Goal: Check status: Check status

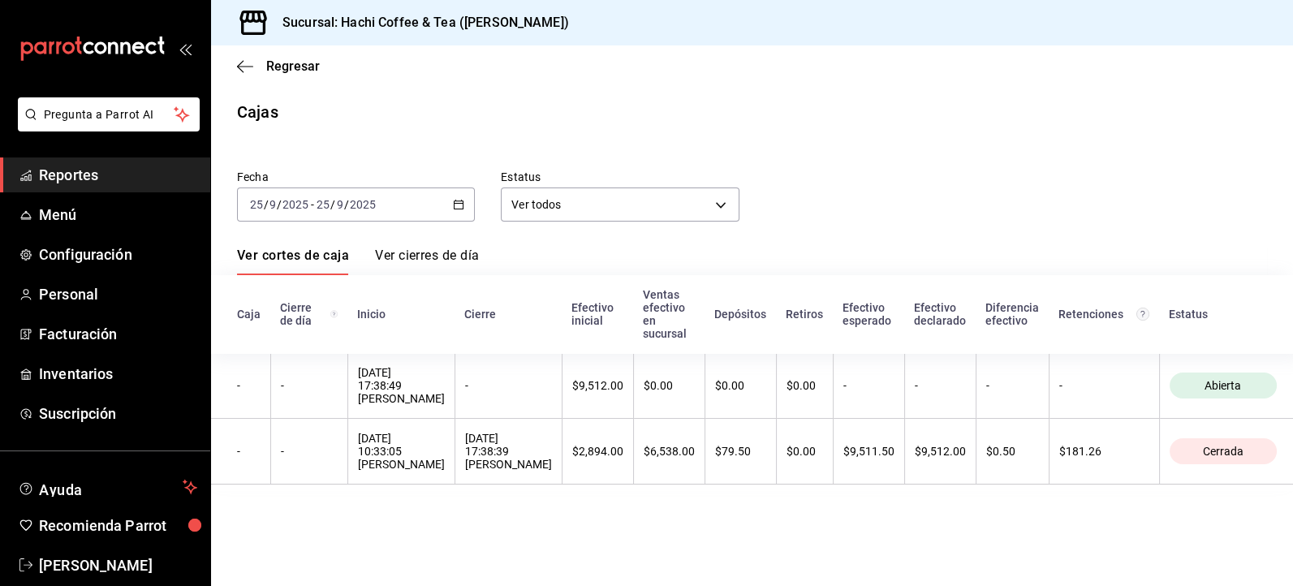
drag, startPoint x: 0, startPoint y: 0, endPoint x: 114, endPoint y: 181, distance: 214.2
click at [114, 181] on span "Reportes" at bounding box center [118, 175] width 158 height 22
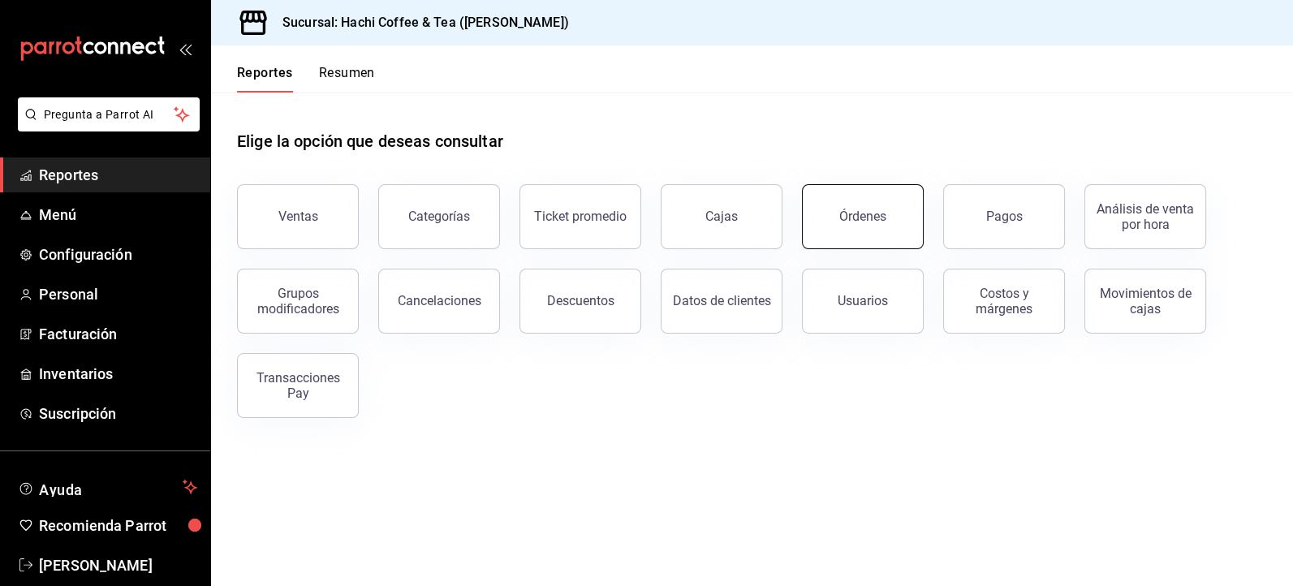
click at [873, 227] on button "Órdenes" at bounding box center [863, 216] width 122 height 65
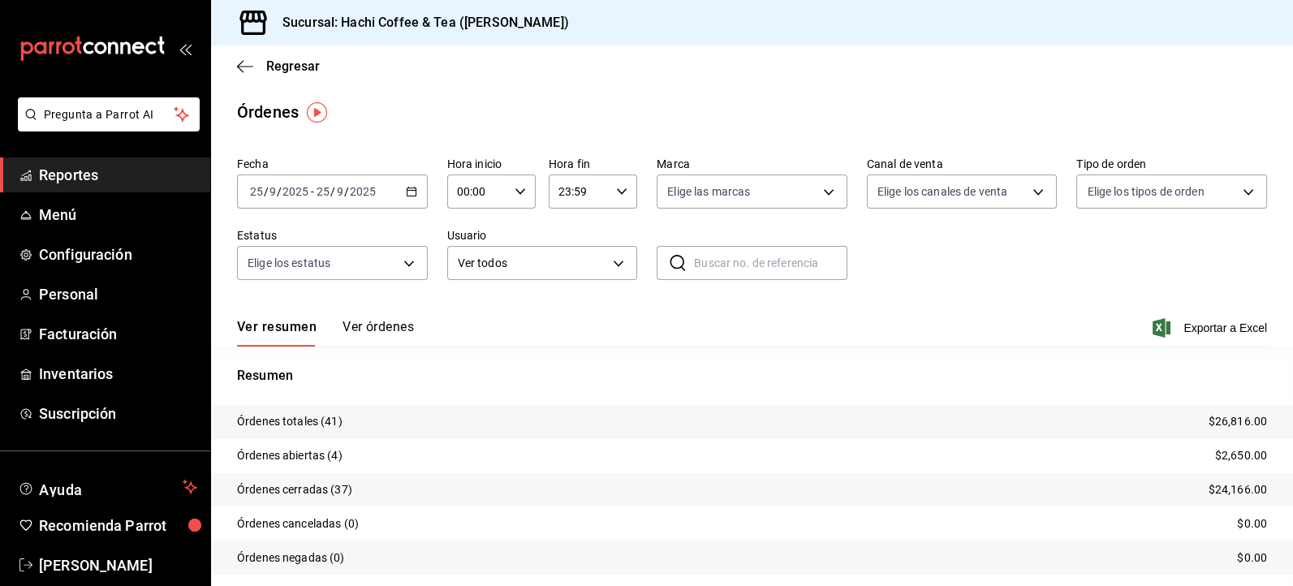
click at [116, 175] on span "Reportes" at bounding box center [118, 175] width 158 height 22
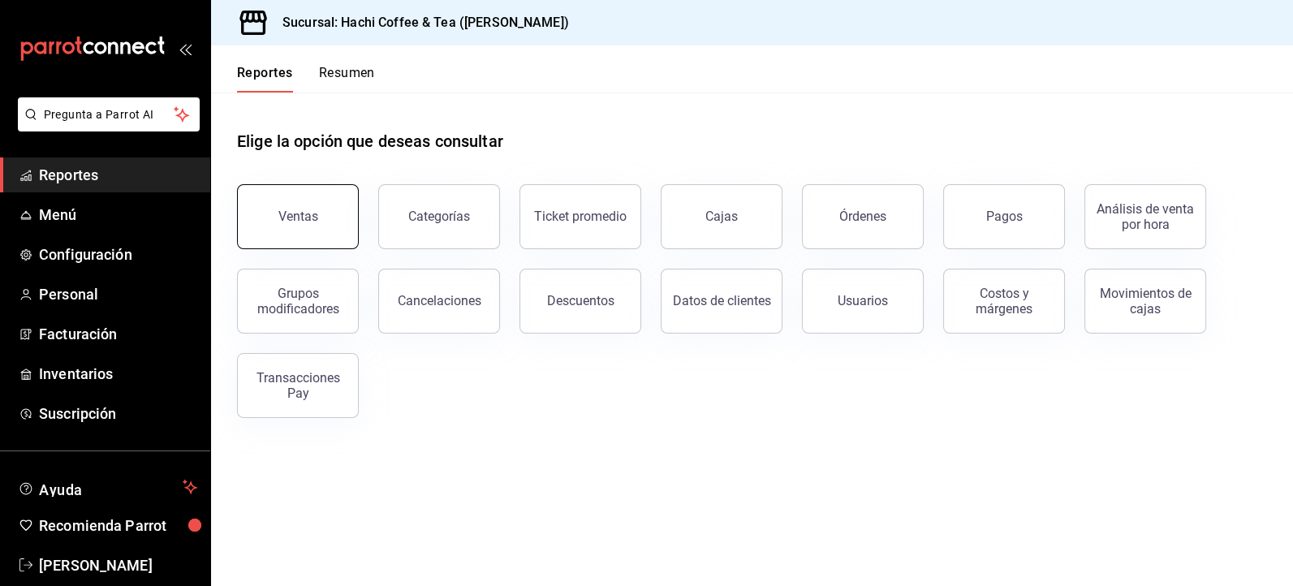
click at [289, 225] on button "Ventas" at bounding box center [298, 216] width 122 height 65
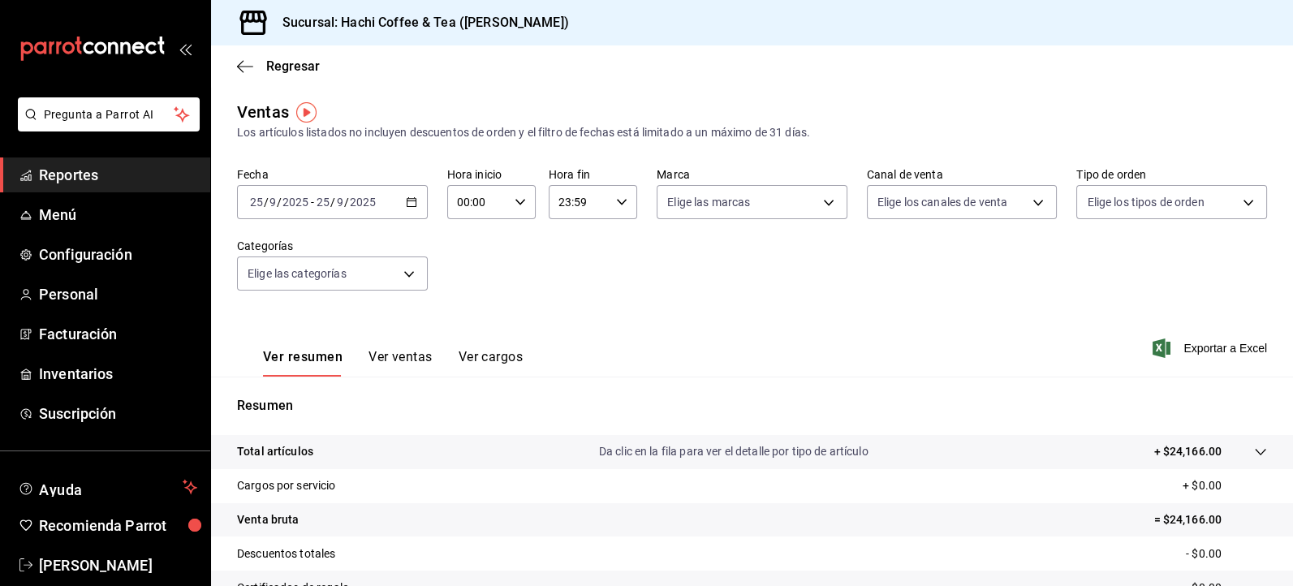
click at [139, 165] on span "Reportes" at bounding box center [118, 175] width 158 height 22
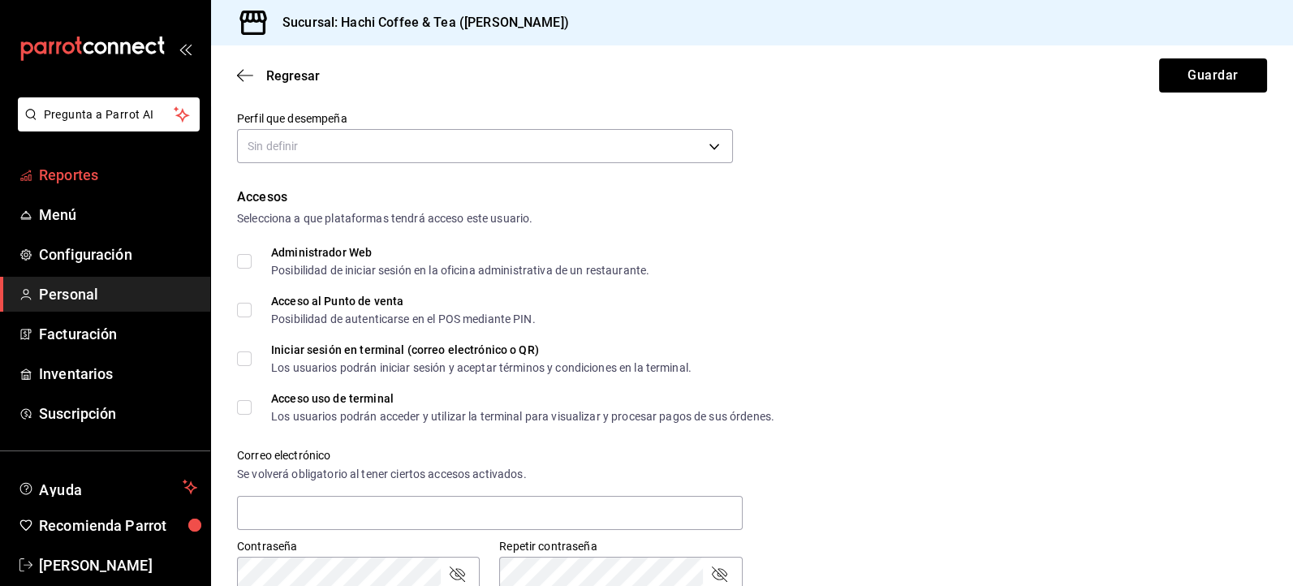
scroll to position [279, 0]
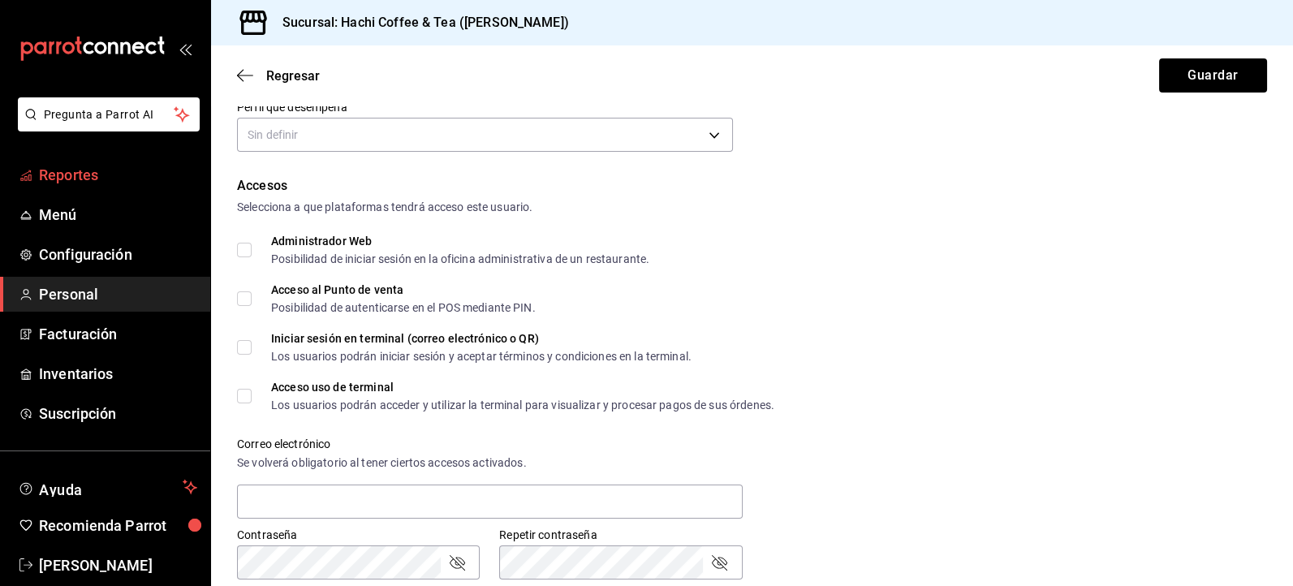
click at [148, 175] on span "Reportes" at bounding box center [118, 175] width 158 height 22
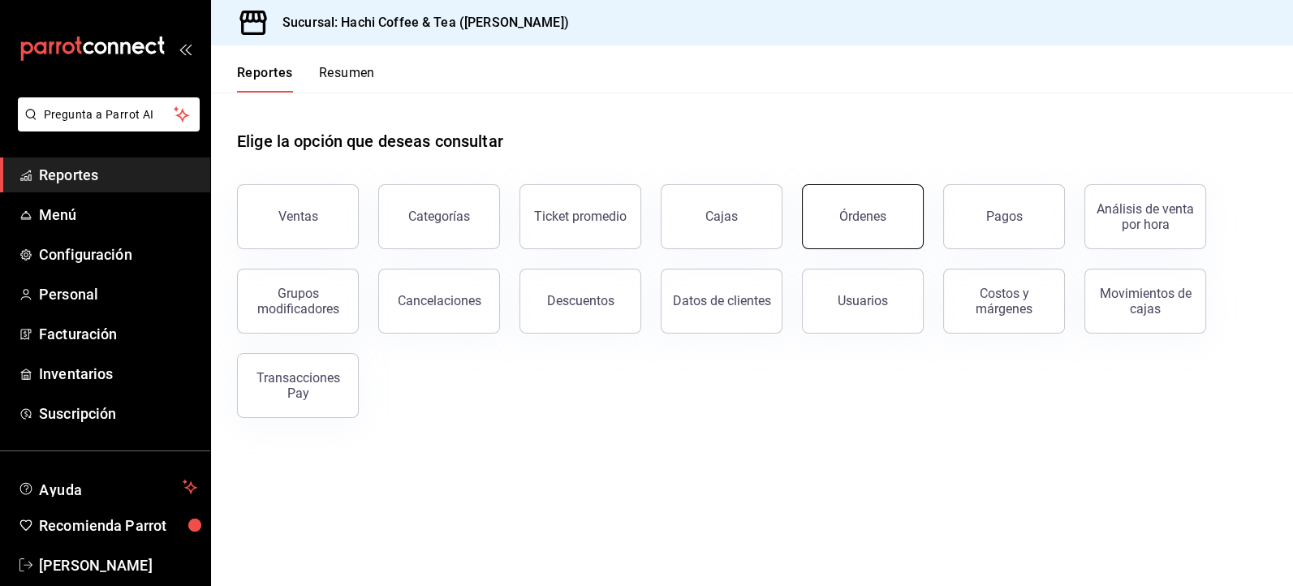
click at [863, 231] on button "Órdenes" at bounding box center [863, 216] width 122 height 65
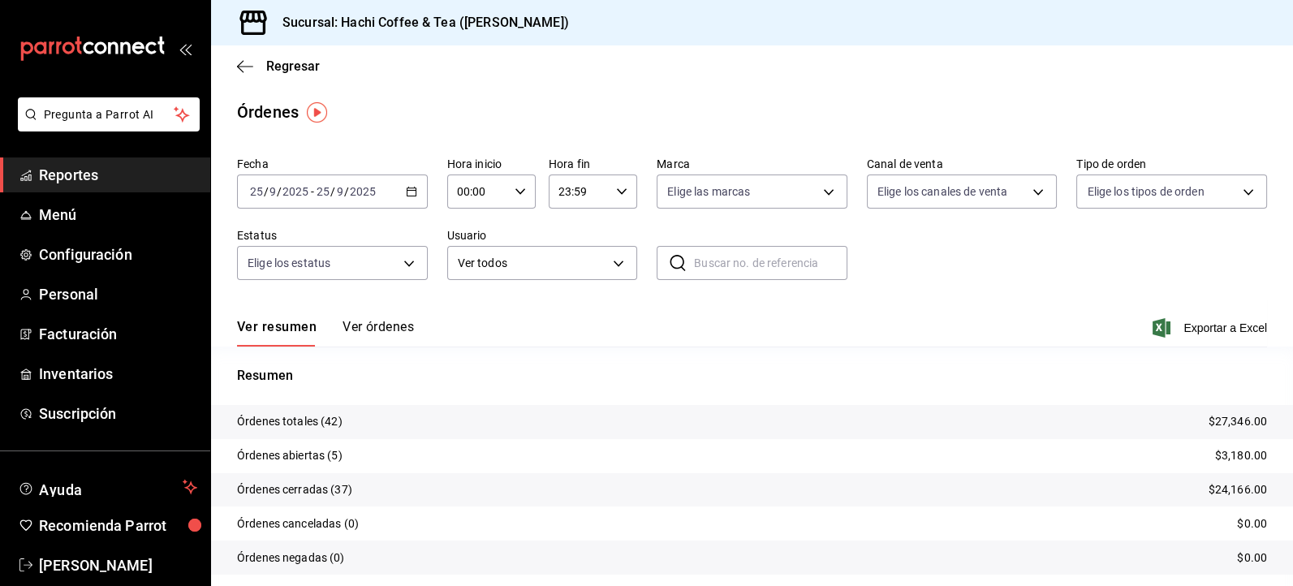
click at [399, 329] on button "Ver órdenes" at bounding box center [378, 333] width 71 height 28
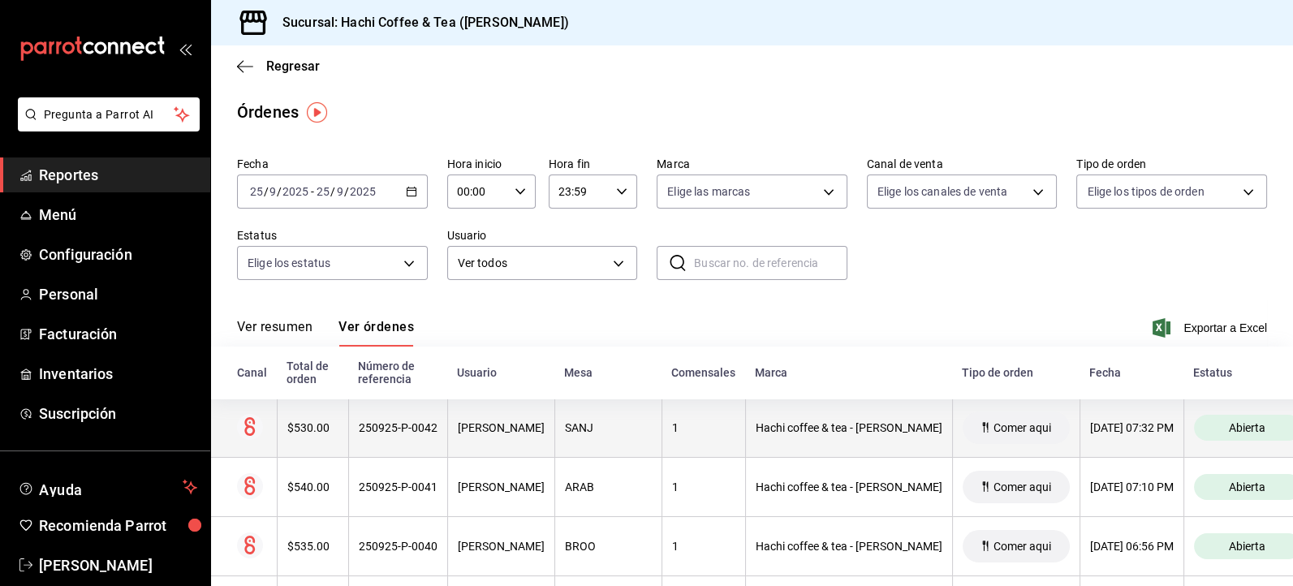
click at [1090, 428] on div "[DATE] 07:32 PM" at bounding box center [1132, 427] width 84 height 13
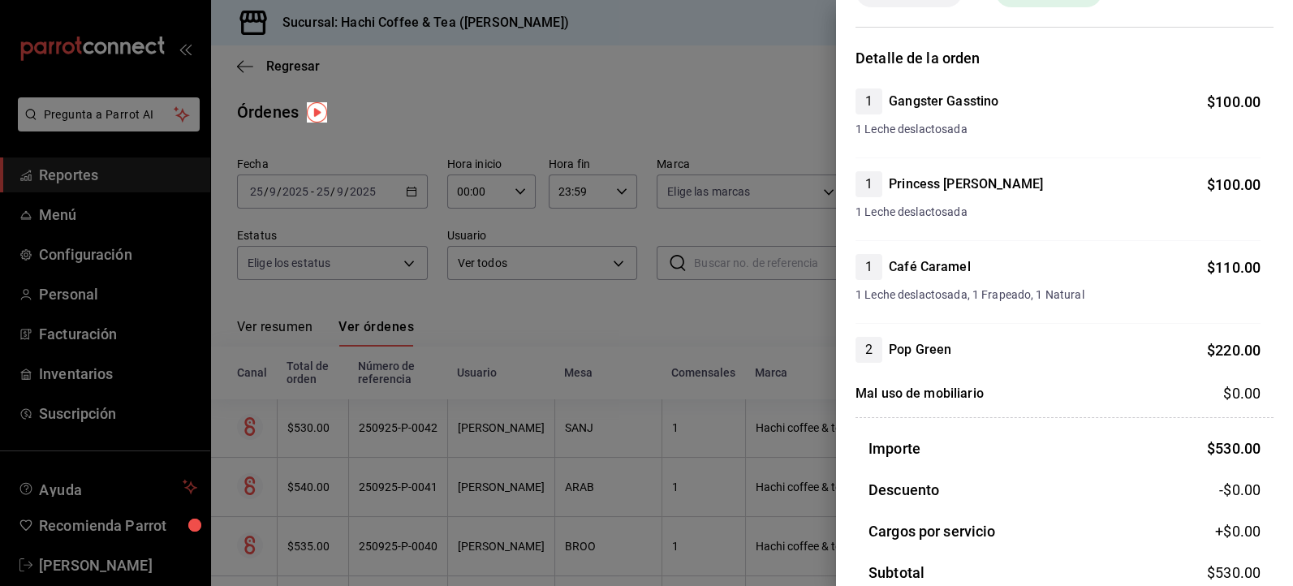
scroll to position [125, 0]
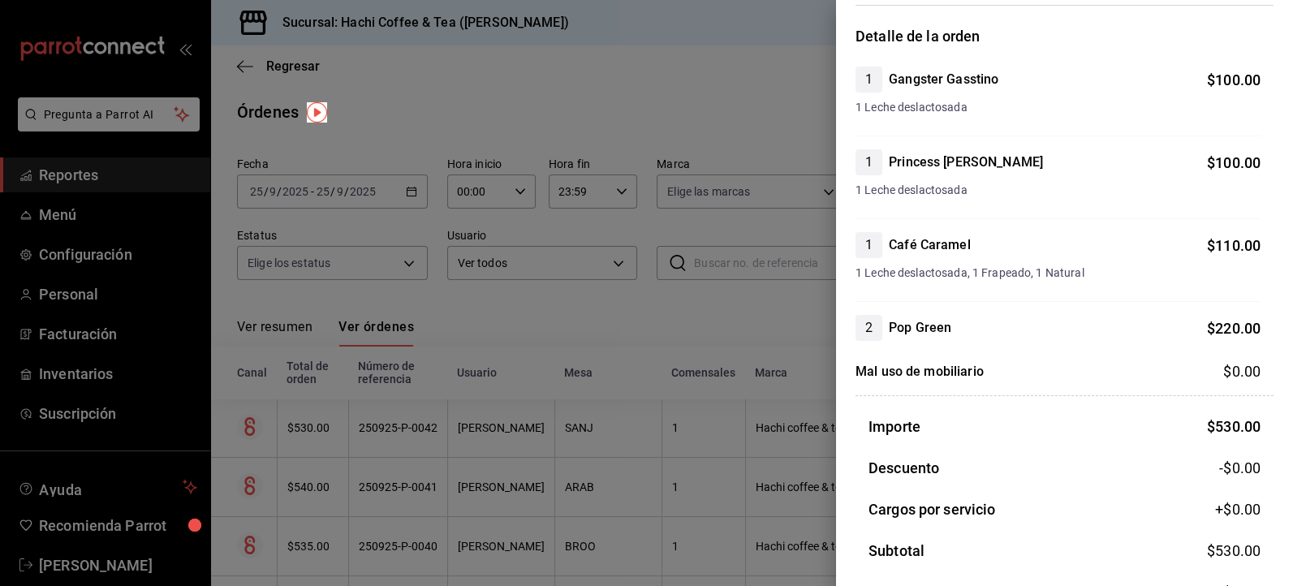
click at [724, 87] on div at bounding box center [646, 293] width 1293 height 586
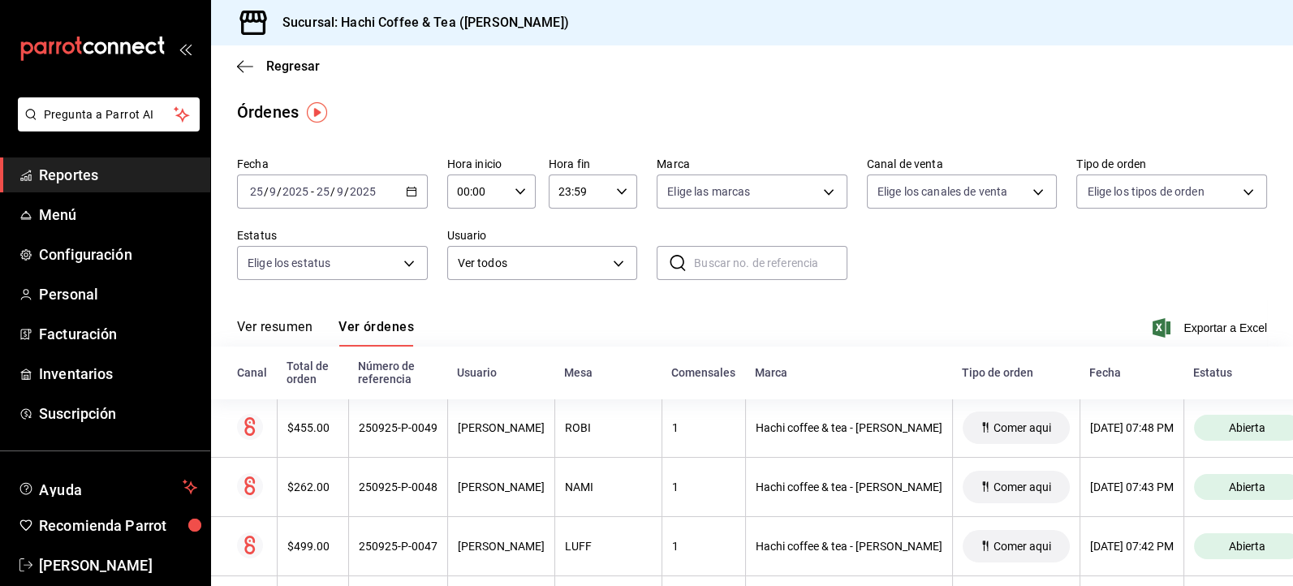
click at [58, 177] on span "Reportes" at bounding box center [118, 175] width 158 height 22
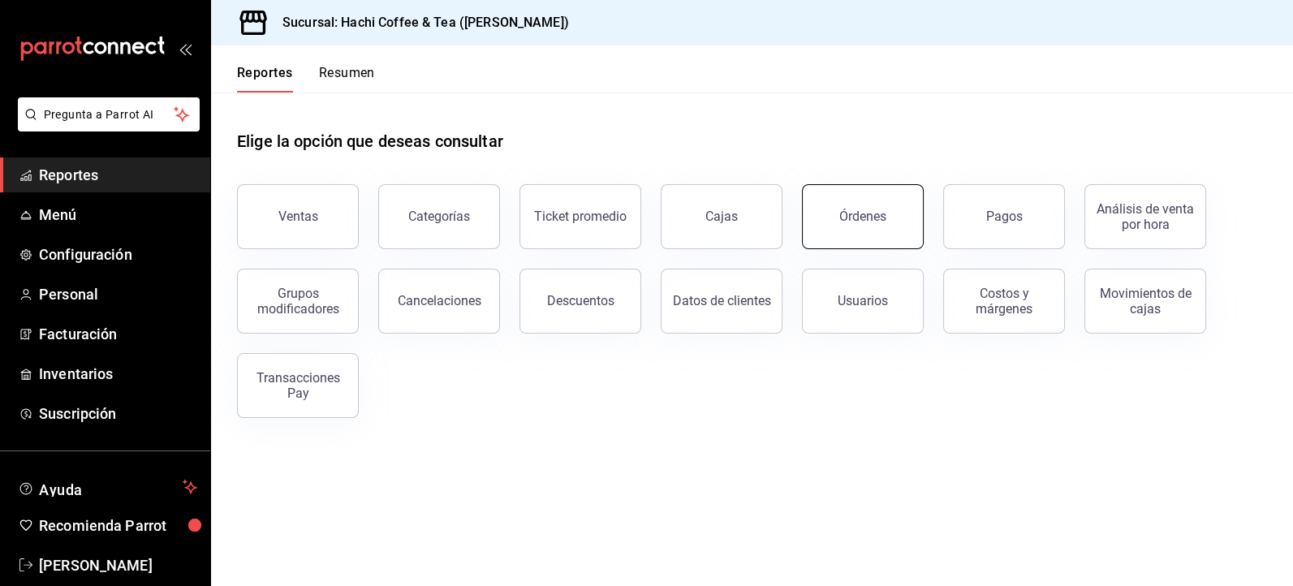
click at [870, 235] on button "Órdenes" at bounding box center [863, 216] width 122 height 65
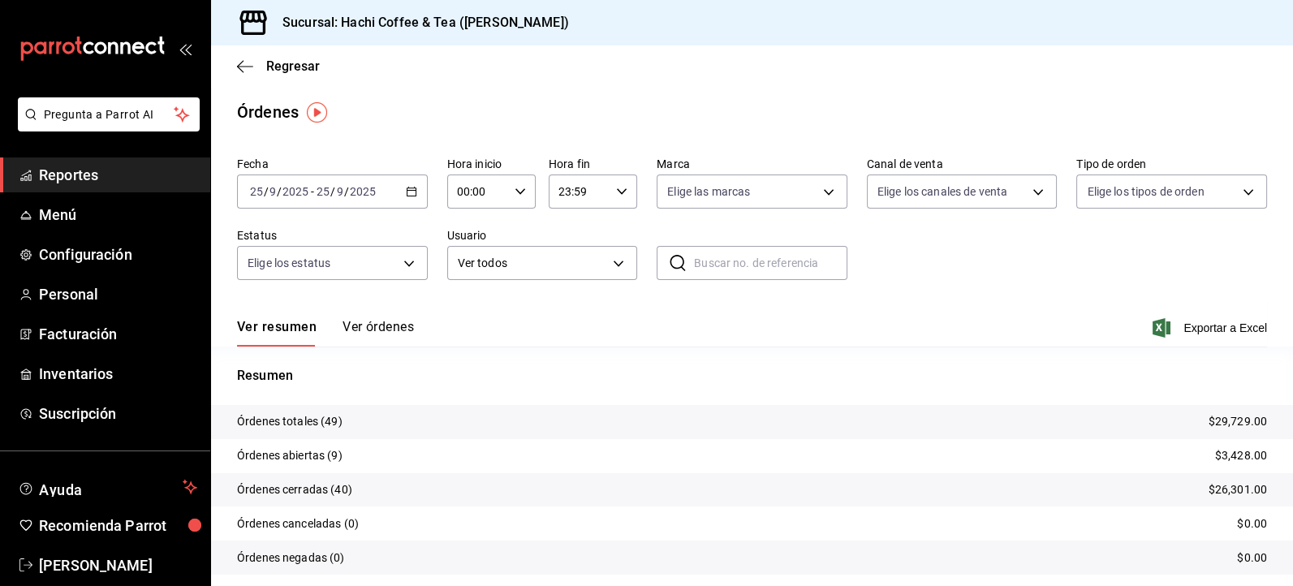
click at [129, 188] on link "Reportes" at bounding box center [105, 175] width 210 height 35
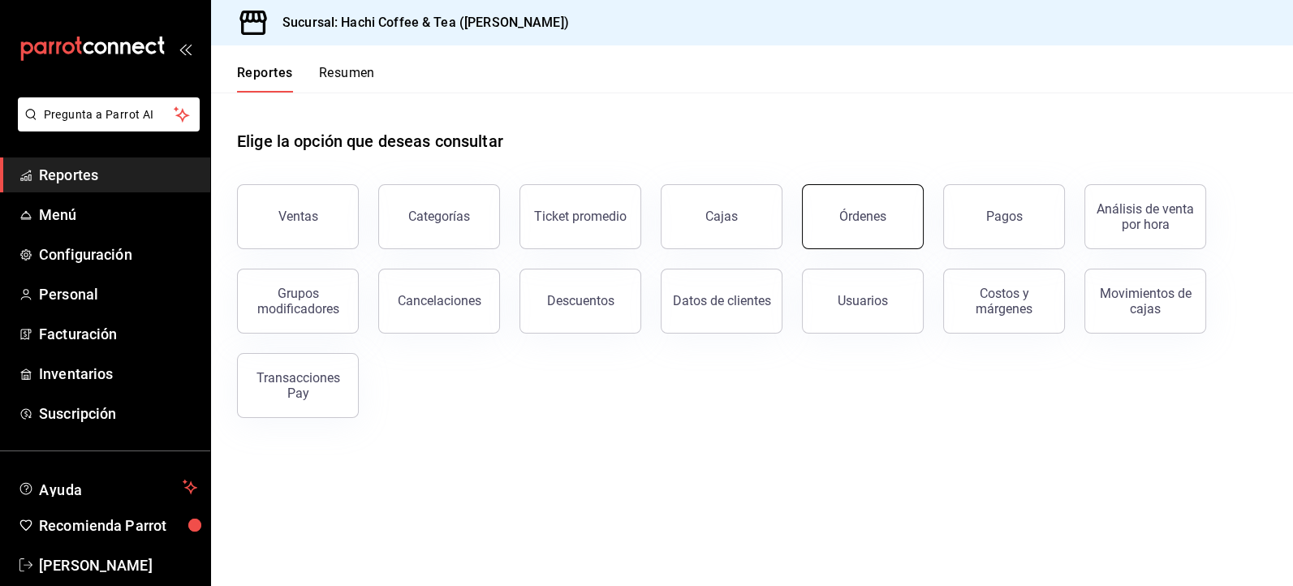
click at [870, 228] on button "Órdenes" at bounding box center [863, 216] width 122 height 65
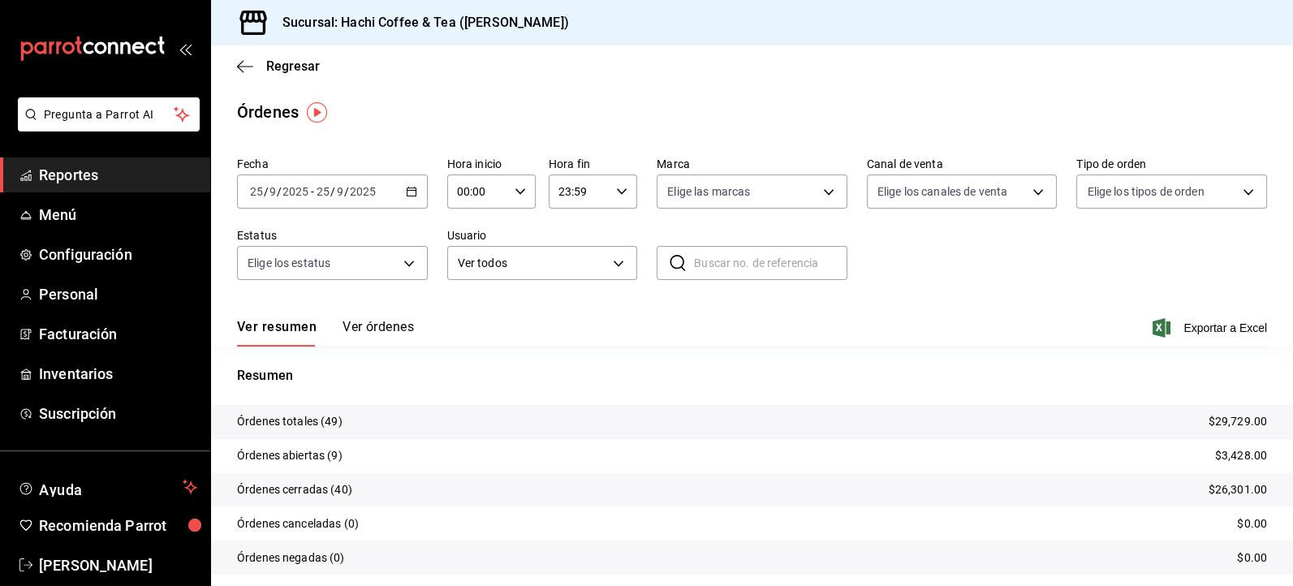
click at [111, 179] on span "Reportes" at bounding box center [118, 175] width 158 height 22
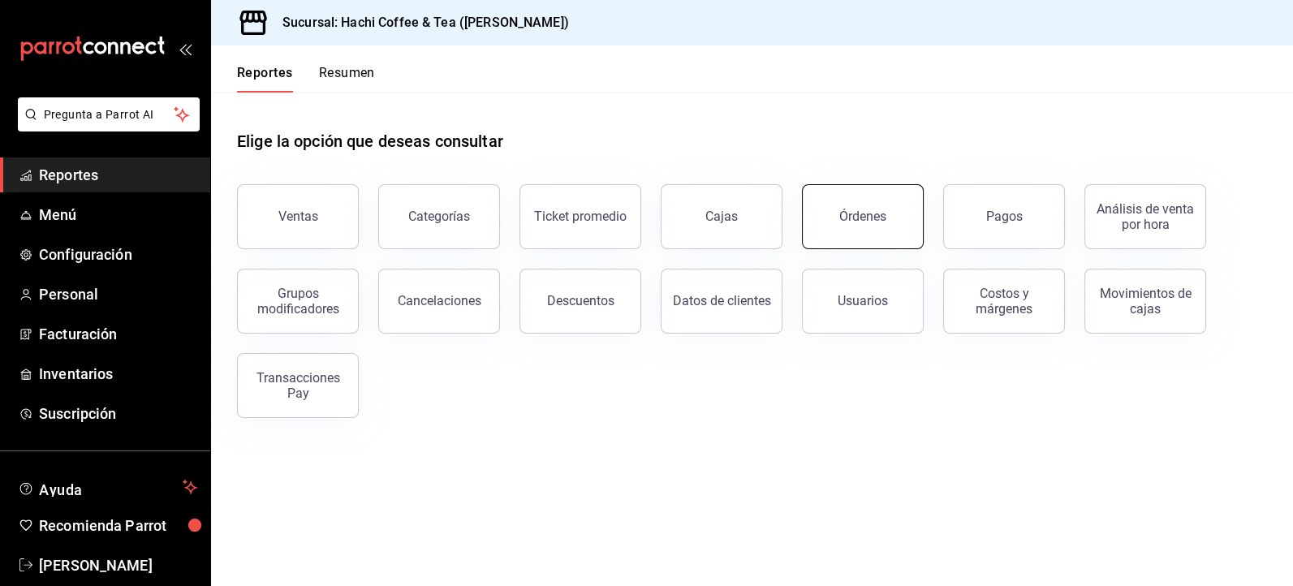
click at [859, 209] on div "Órdenes" at bounding box center [863, 216] width 47 height 15
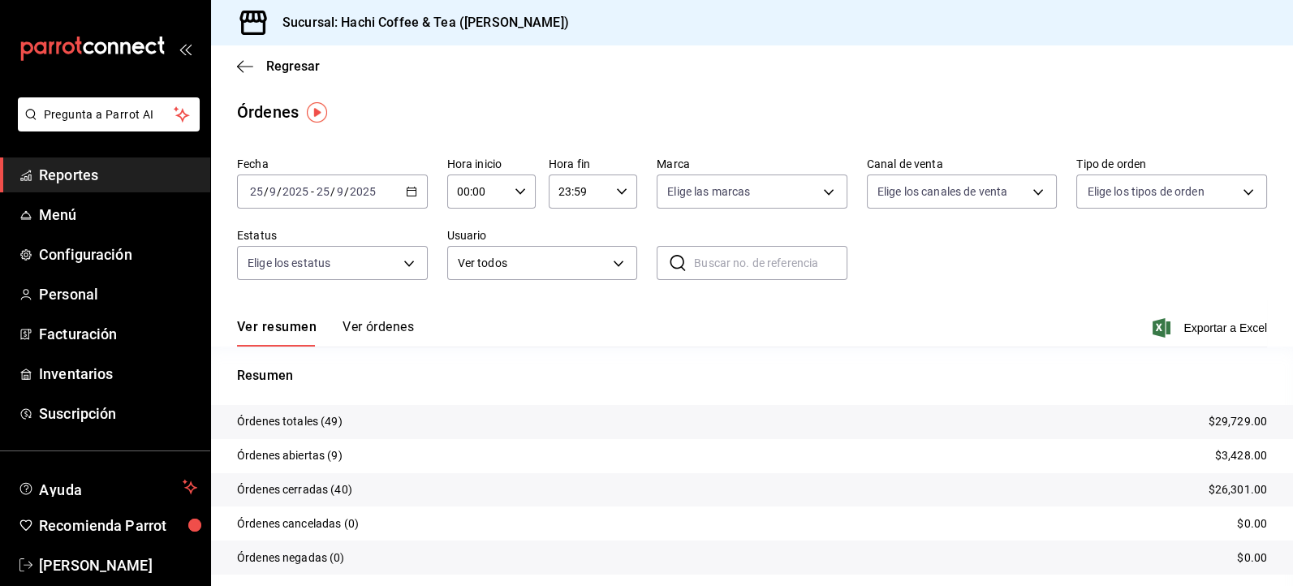
click at [371, 323] on button "Ver órdenes" at bounding box center [378, 333] width 71 height 28
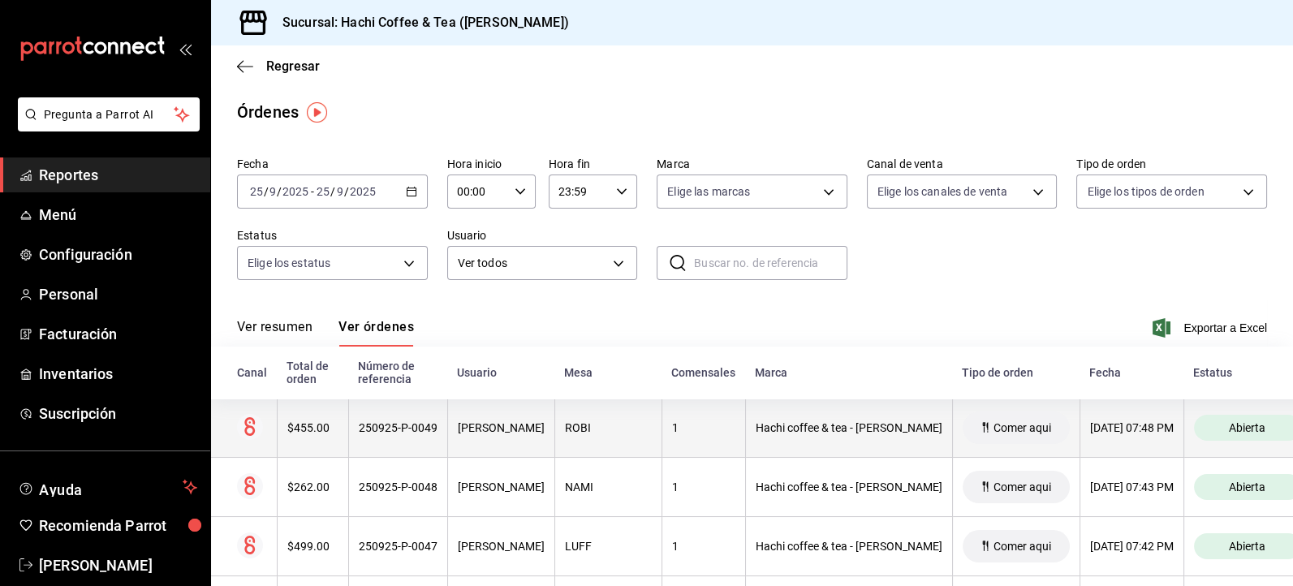
click at [1090, 421] on div "25/09/2025 07:48 PM" at bounding box center [1132, 427] width 84 height 13
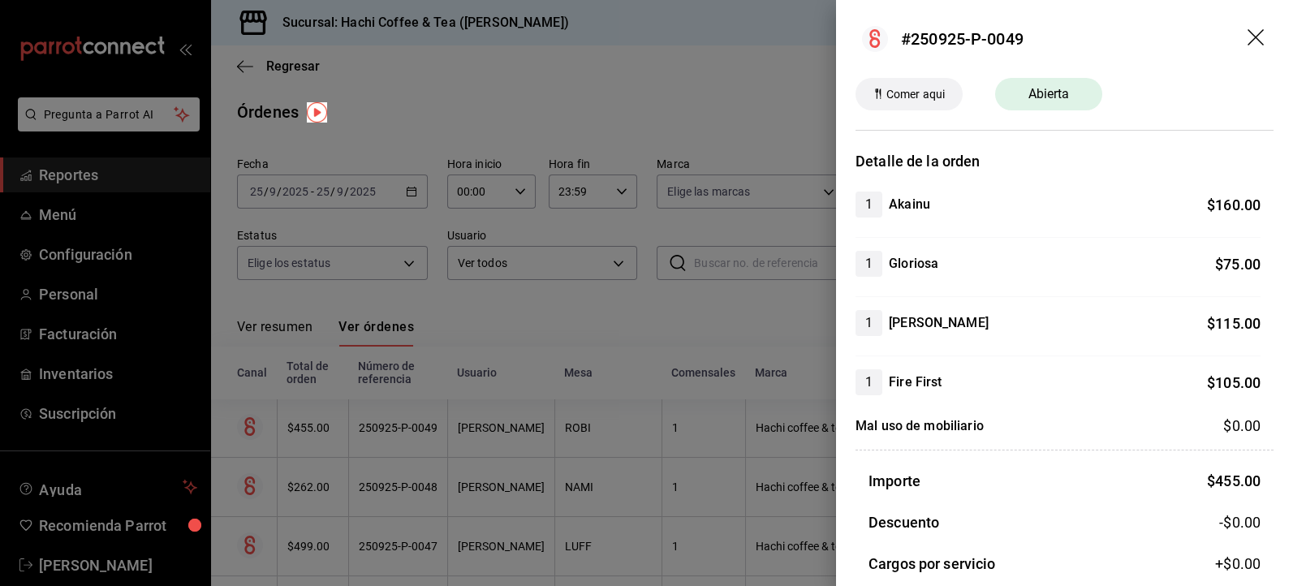
click at [736, 325] on div at bounding box center [646, 293] width 1293 height 586
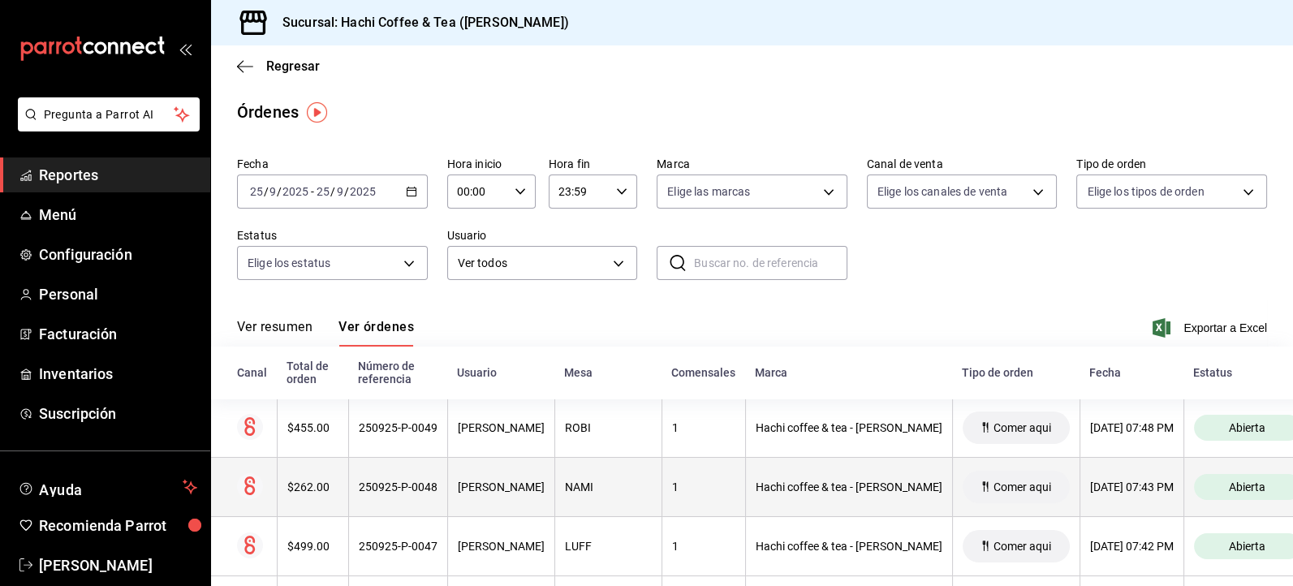
click at [1090, 488] on div "25/09/2025 07:43 PM" at bounding box center [1132, 487] width 84 height 13
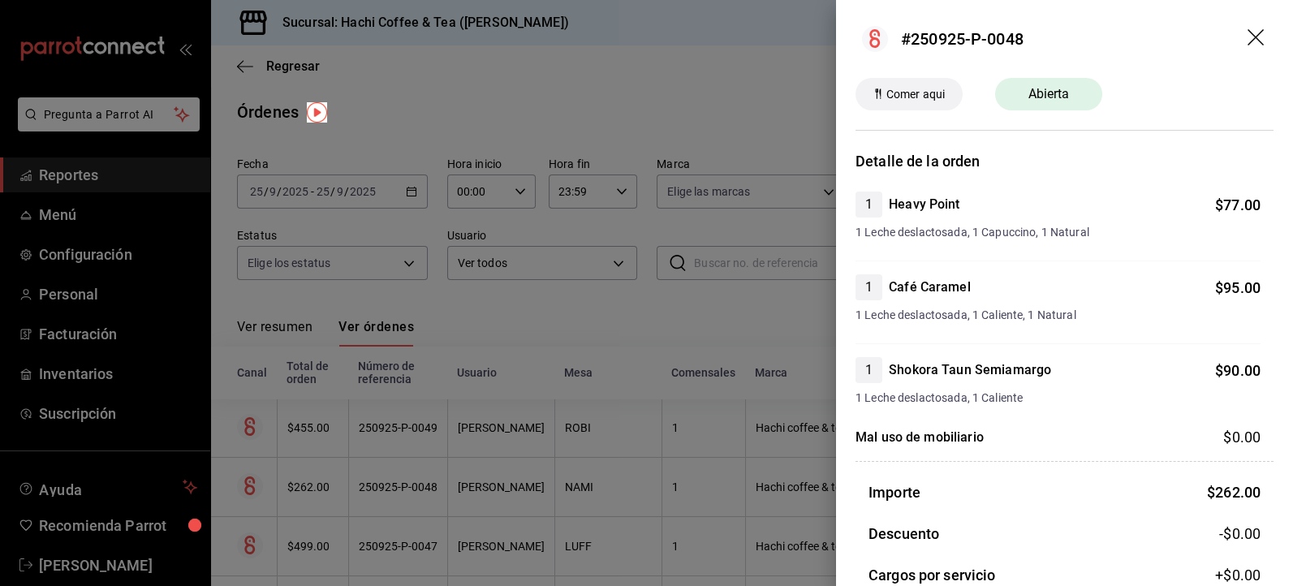
click at [1248, 44] on icon "drag" at bounding box center [1257, 38] width 19 height 19
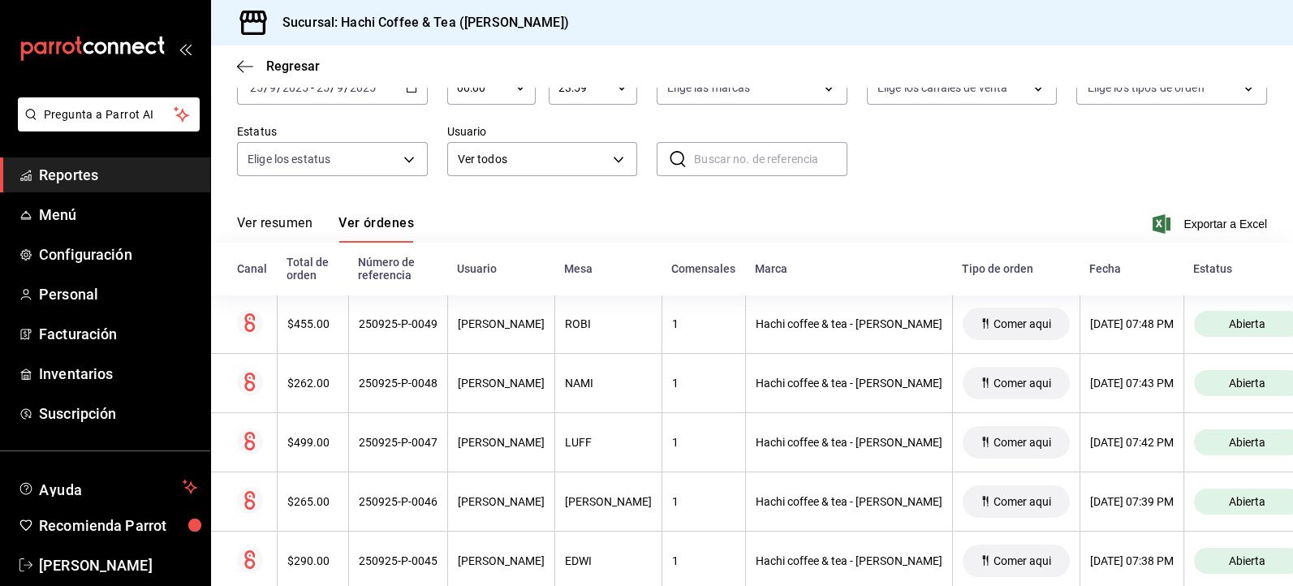
scroll to position [109, 0]
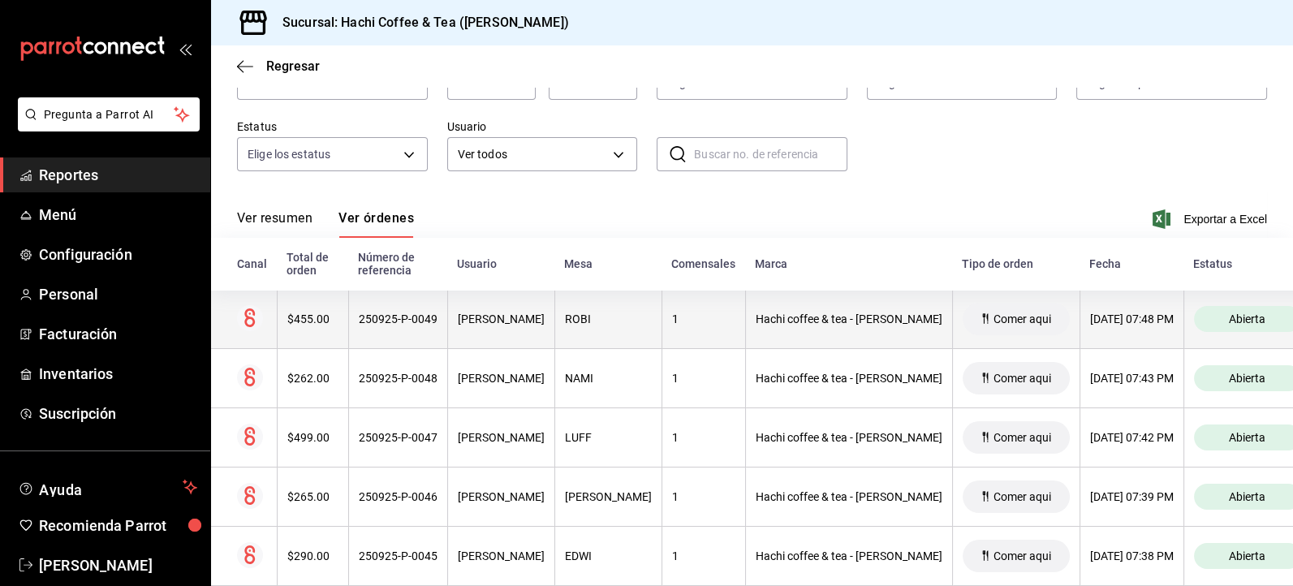
click at [1090, 322] on div "[DATE] 07:48 PM" at bounding box center [1132, 319] width 84 height 13
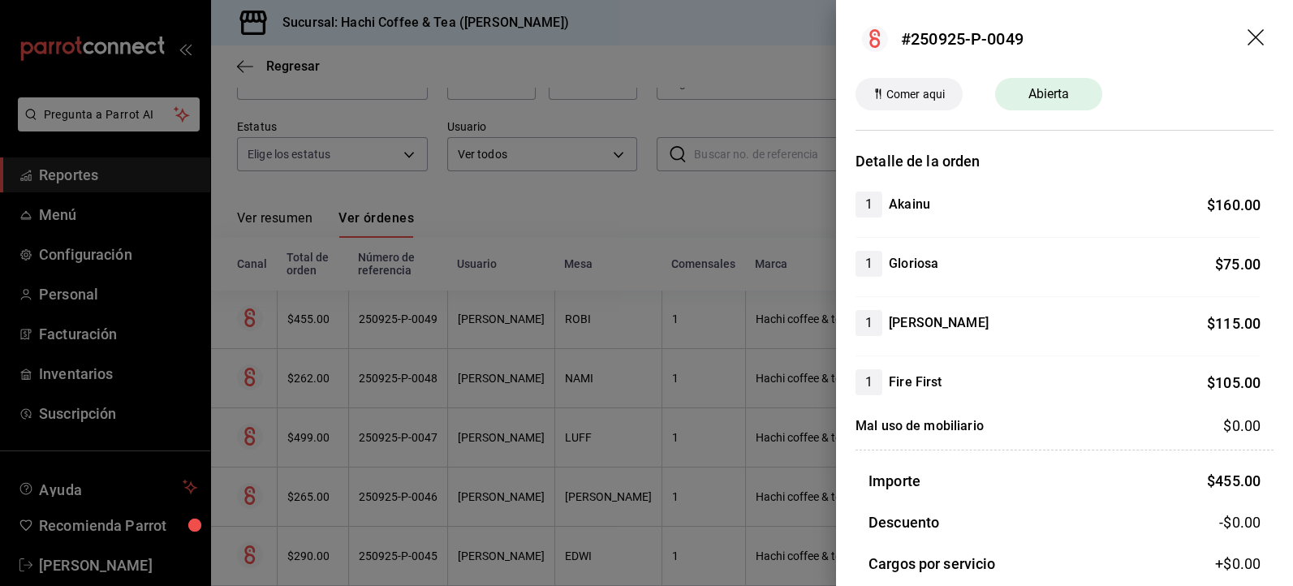
click at [1248, 37] on icon "drag" at bounding box center [1257, 38] width 19 height 19
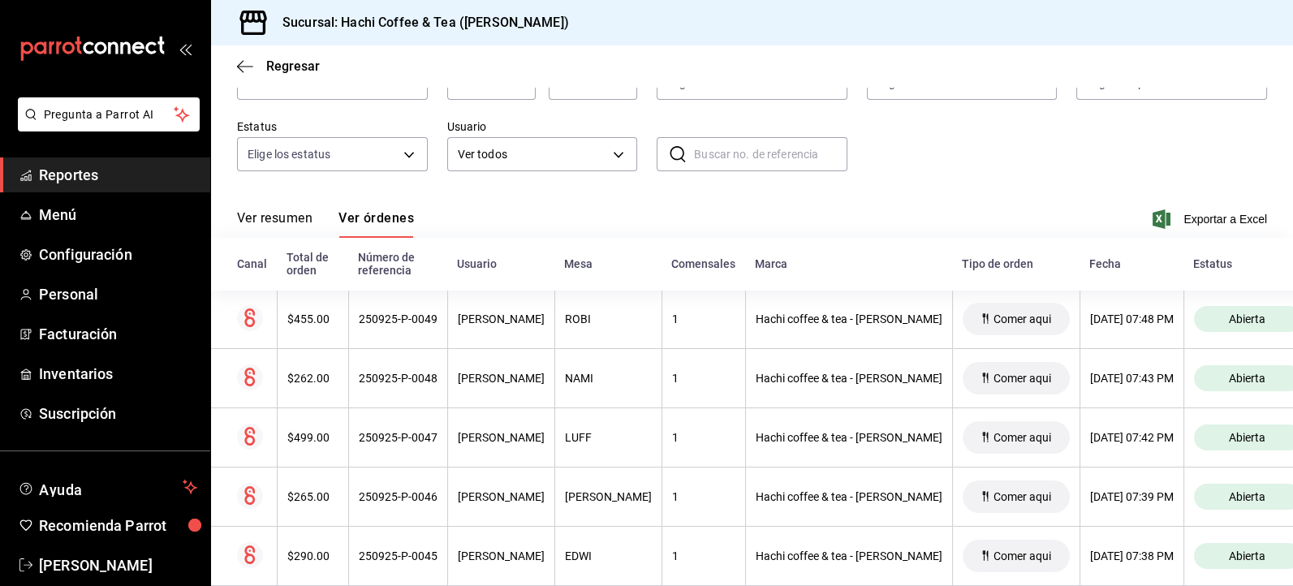
click at [145, 175] on span "Reportes" at bounding box center [118, 175] width 158 height 22
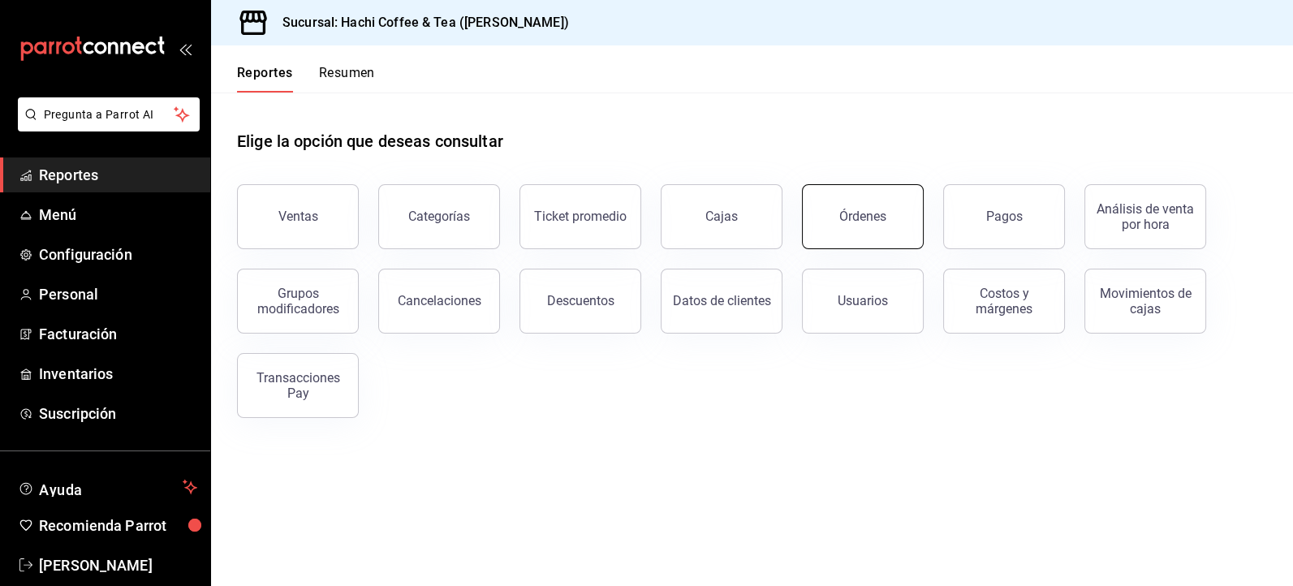
click at [868, 223] on button "Órdenes" at bounding box center [863, 216] width 122 height 65
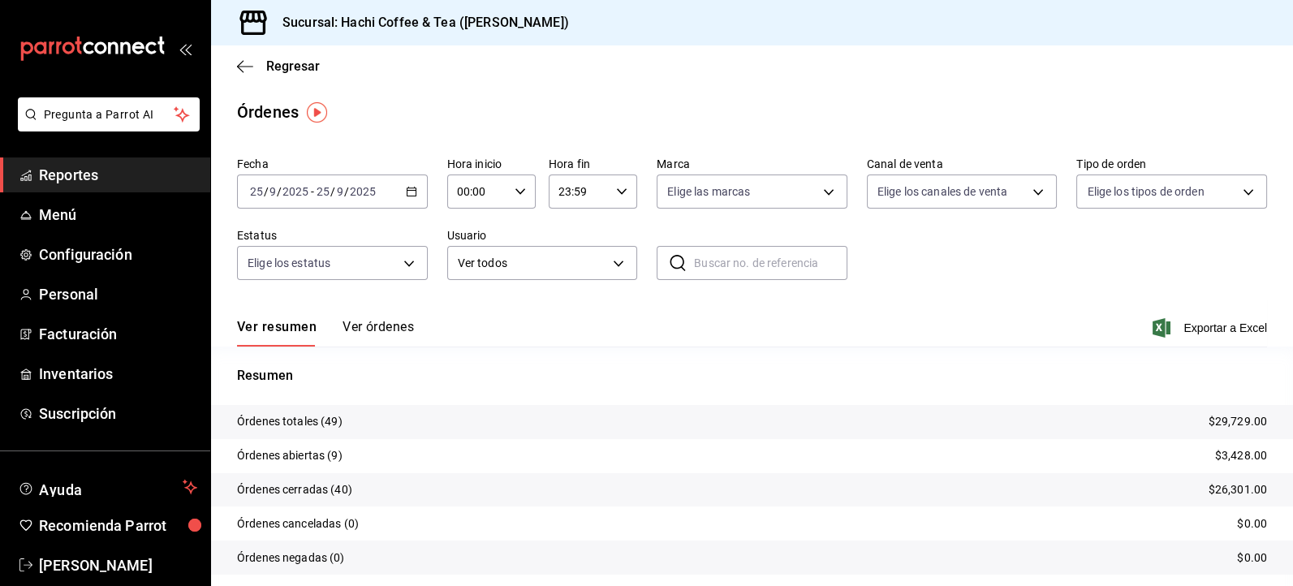
click at [129, 173] on span "Reportes" at bounding box center [118, 175] width 158 height 22
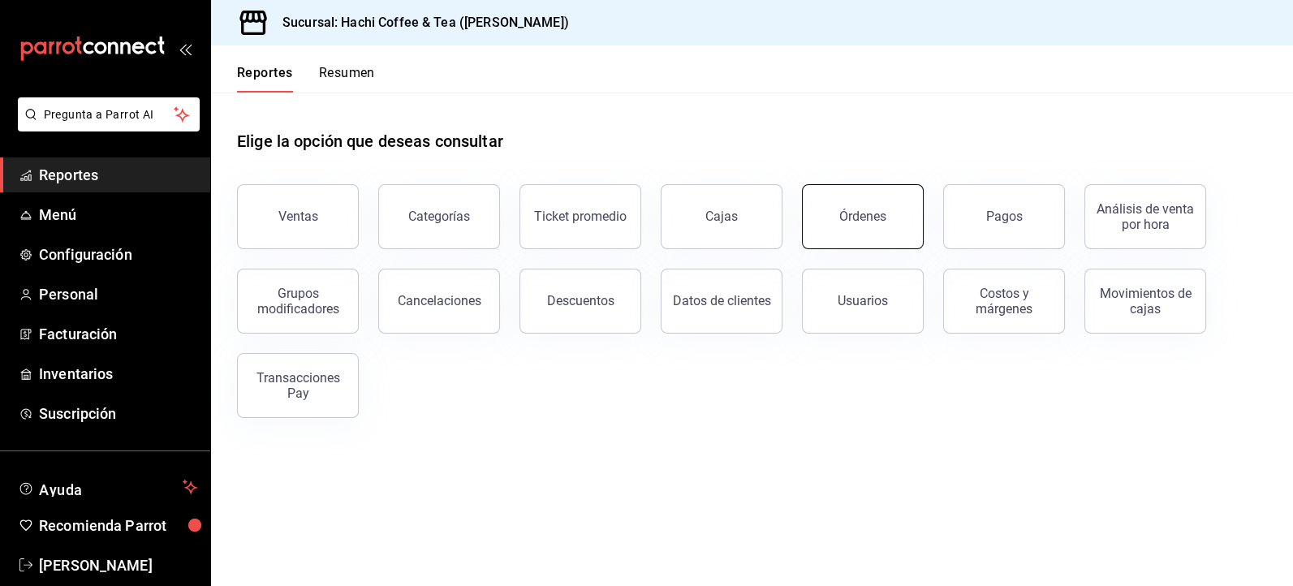
click at [870, 227] on button "Órdenes" at bounding box center [863, 216] width 122 height 65
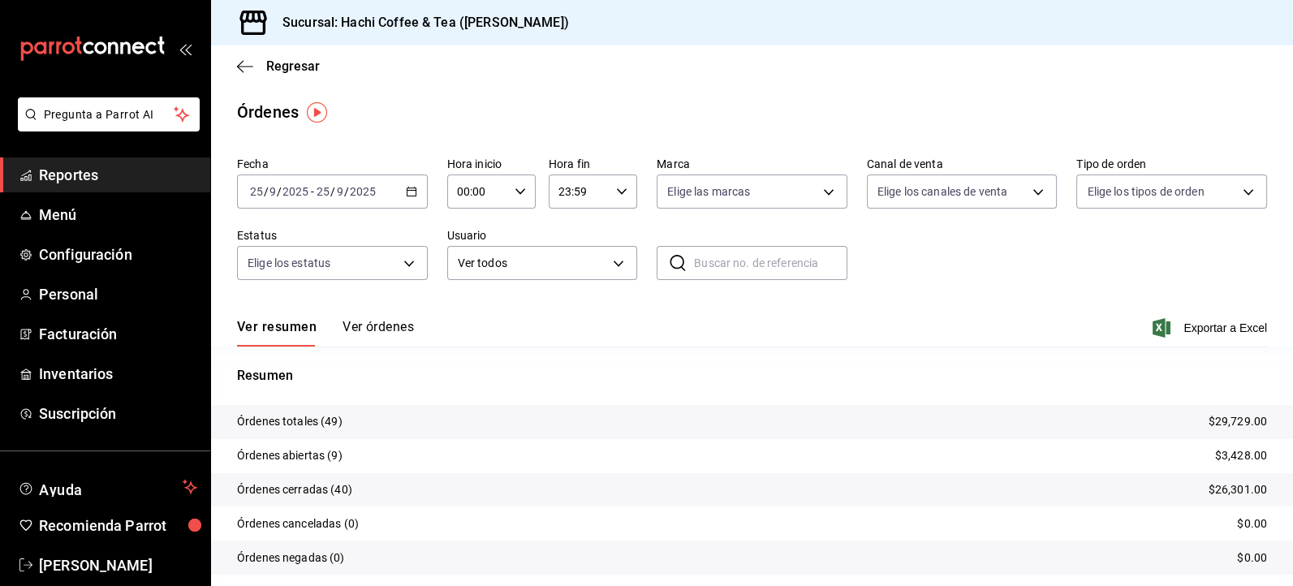
click at [67, 185] on span "Reportes" at bounding box center [118, 175] width 158 height 22
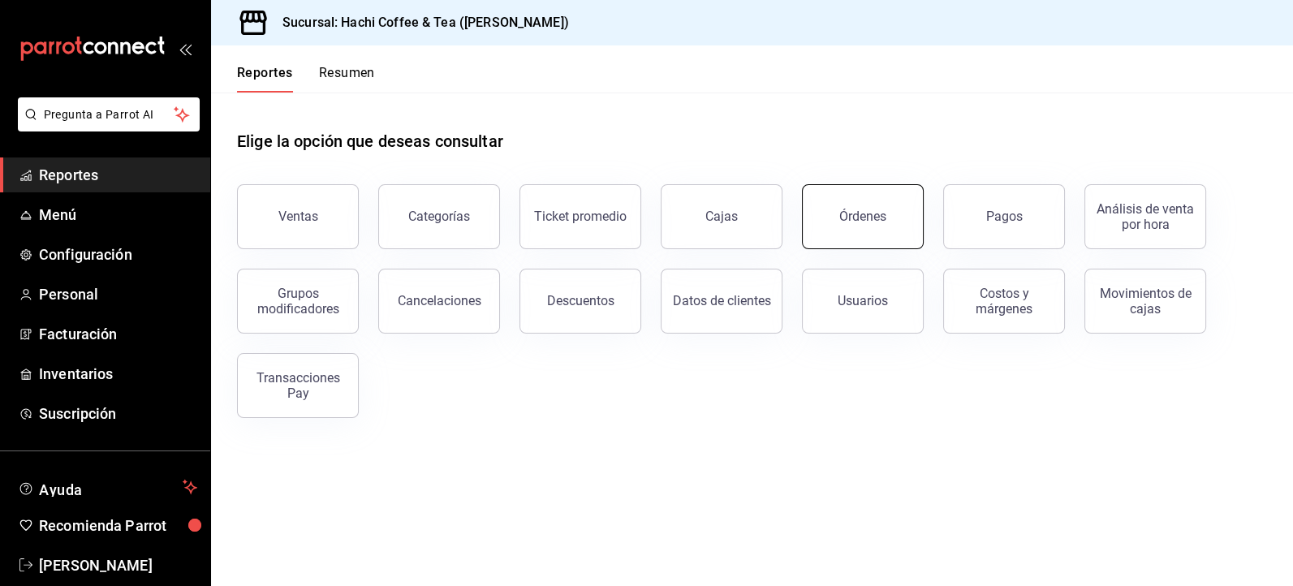
click at [874, 220] on div "Órdenes" at bounding box center [863, 216] width 47 height 15
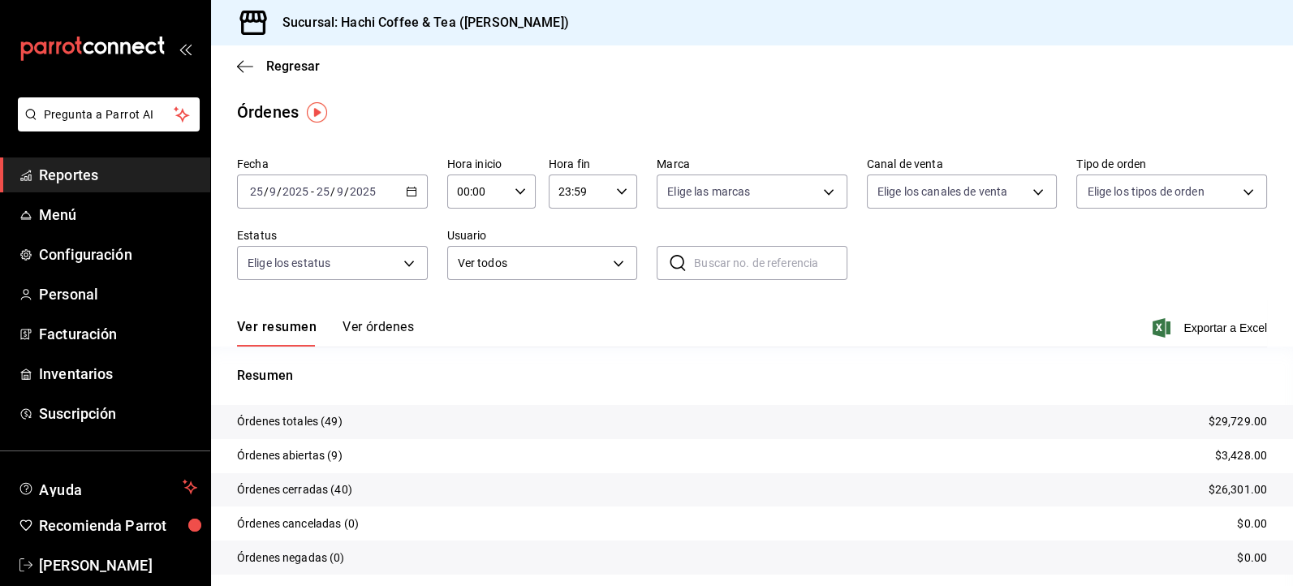
click at [379, 330] on button "Ver órdenes" at bounding box center [378, 333] width 71 height 28
